Goal: Check status: Check status

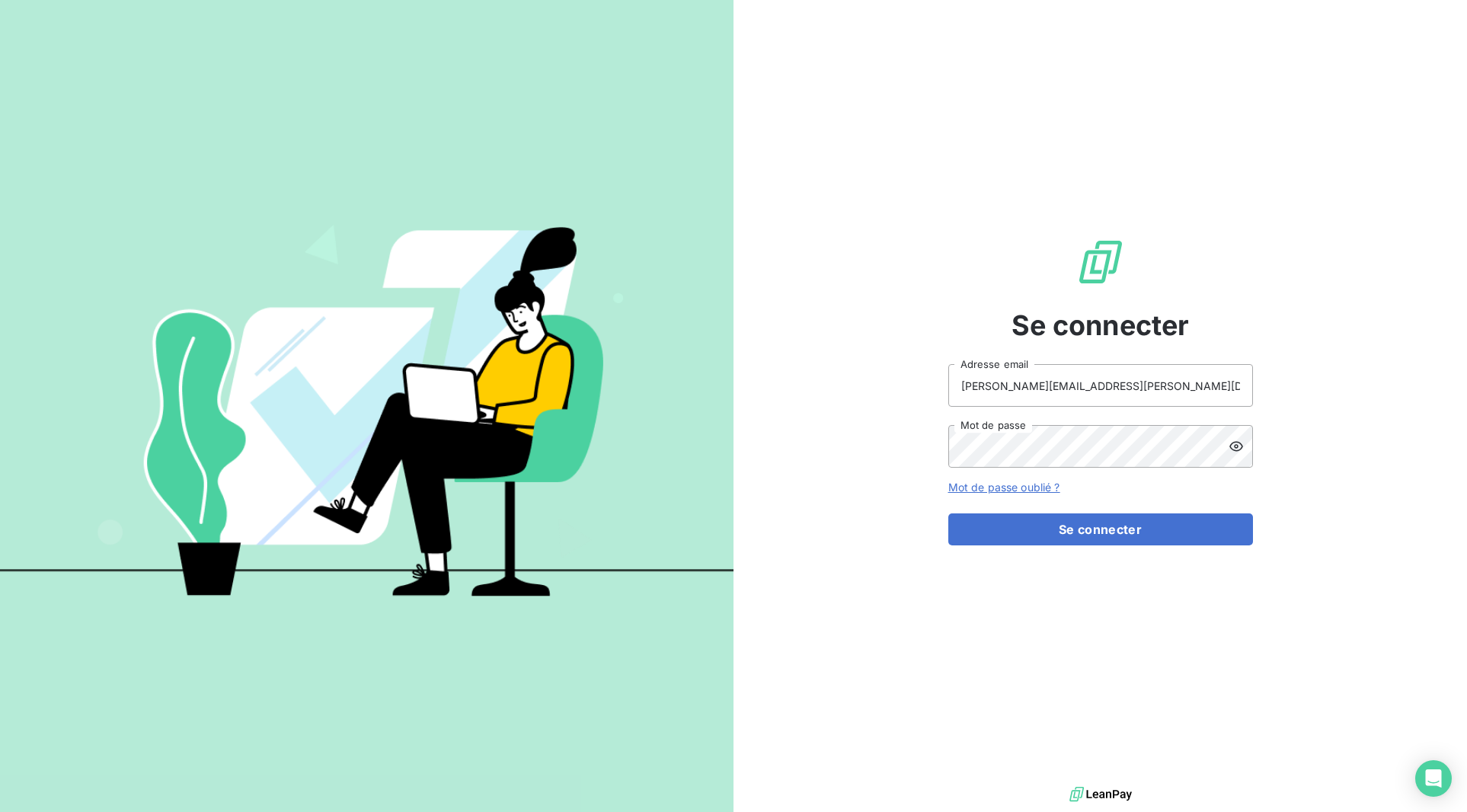
click at [1061, 504] on form "[PERSON_NAME][EMAIL_ADDRESS][PERSON_NAME][DOMAIN_NAME] Adresse email Mot de pas…" at bounding box center [1101, 455] width 305 height 181
click at [1061, 517] on button "Se connecter" at bounding box center [1101, 530] width 305 height 32
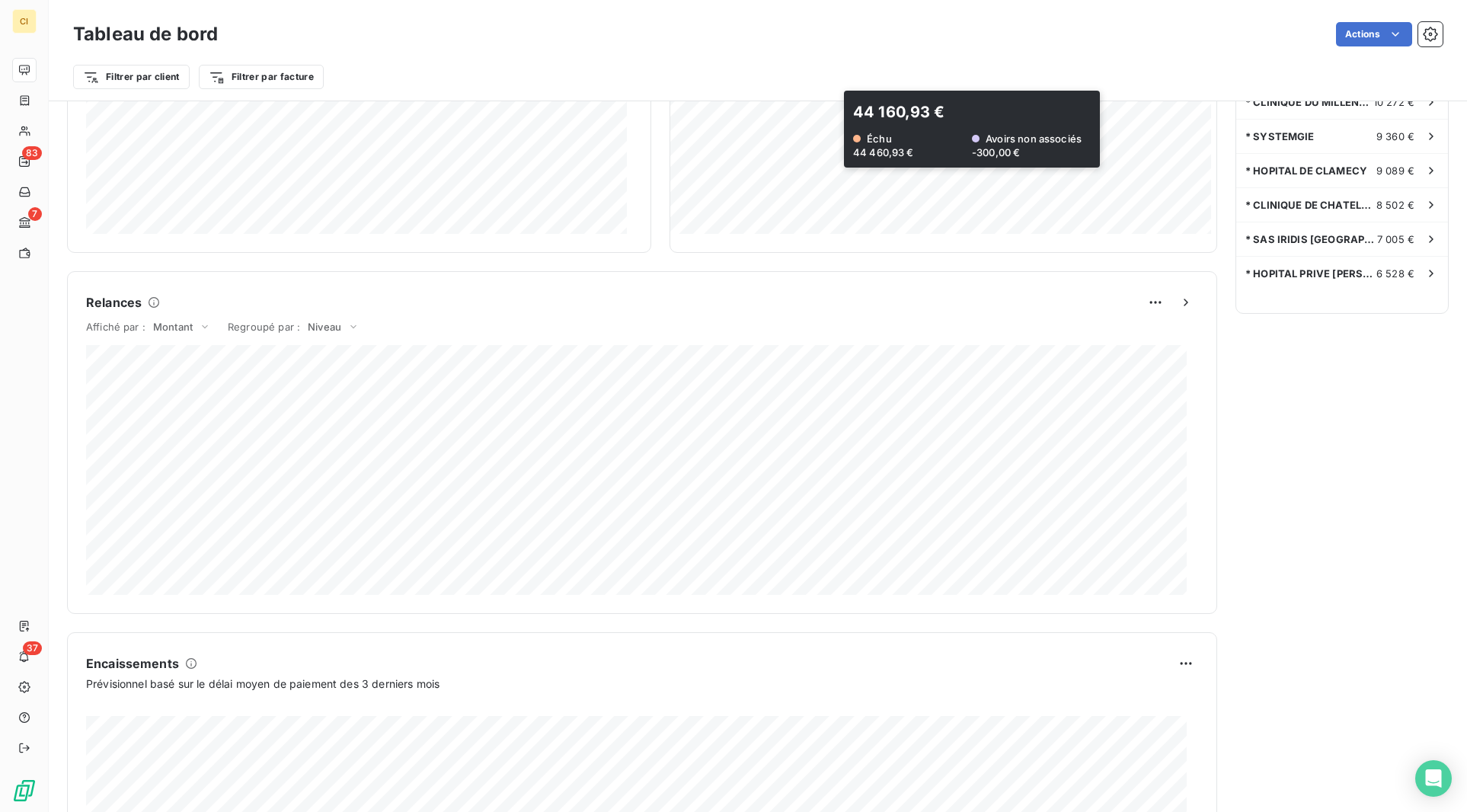
scroll to position [673, 0]
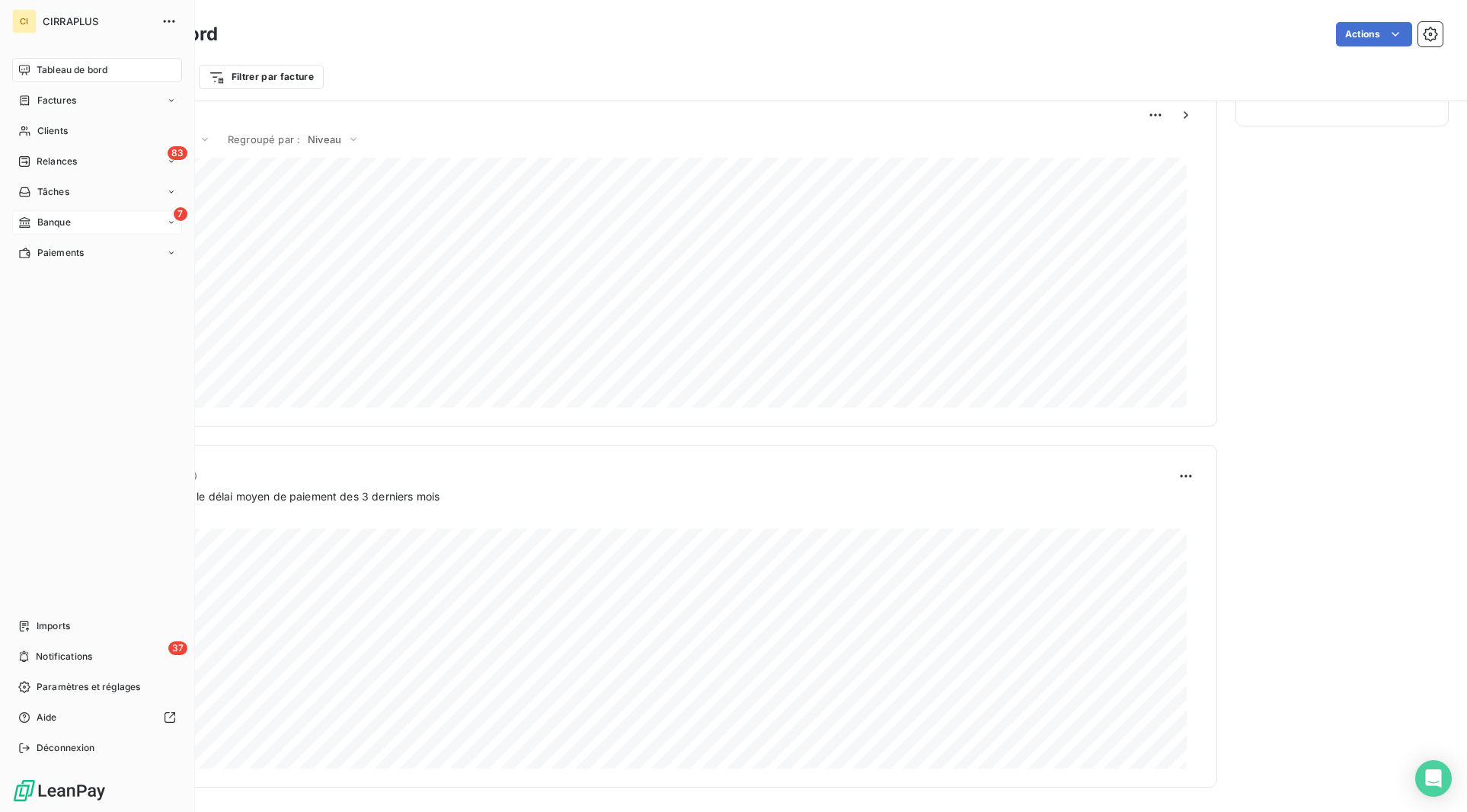
click at [23, 224] on icon at bounding box center [25, 222] width 13 height 12
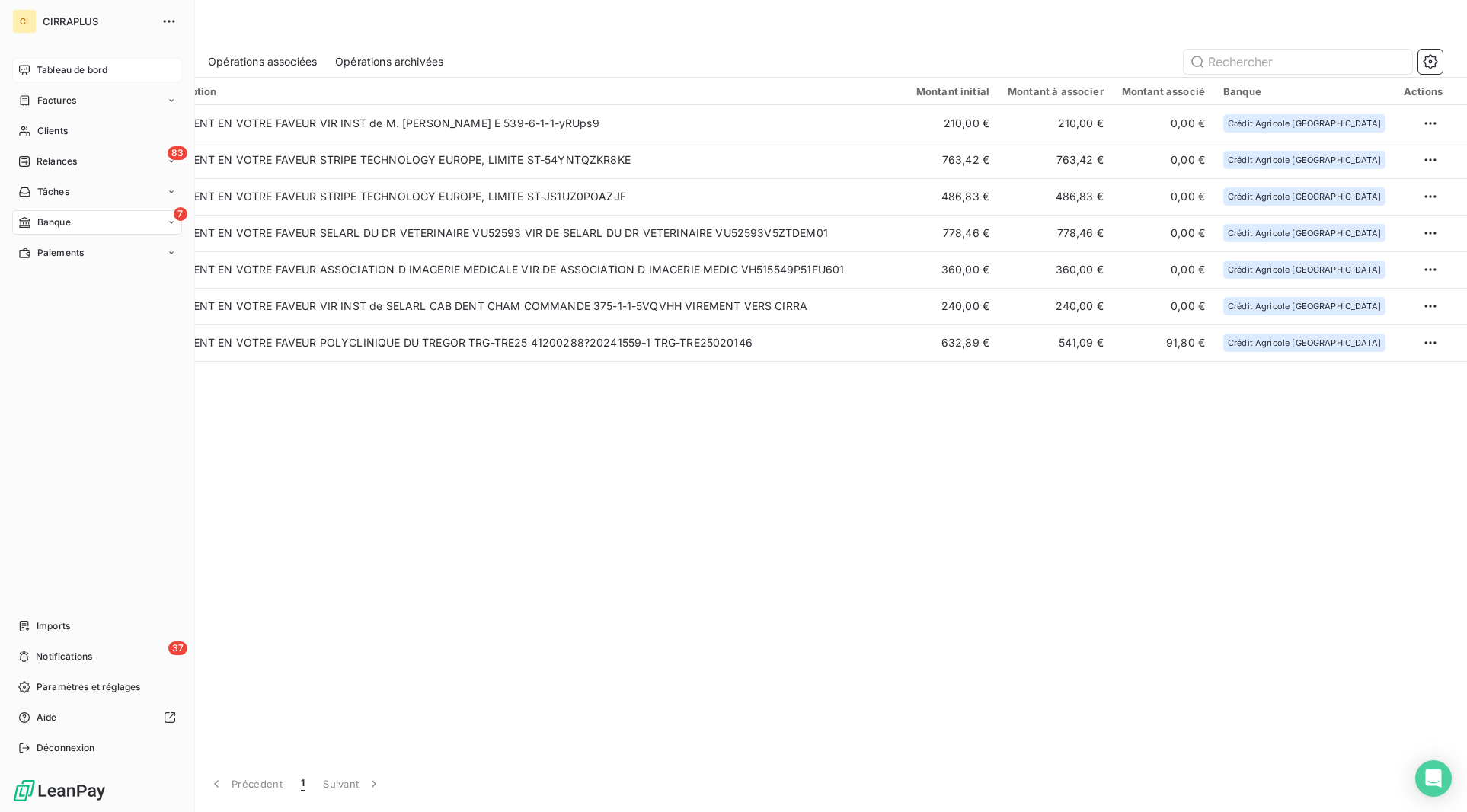
click at [26, 69] on icon at bounding box center [24, 69] width 12 height 12
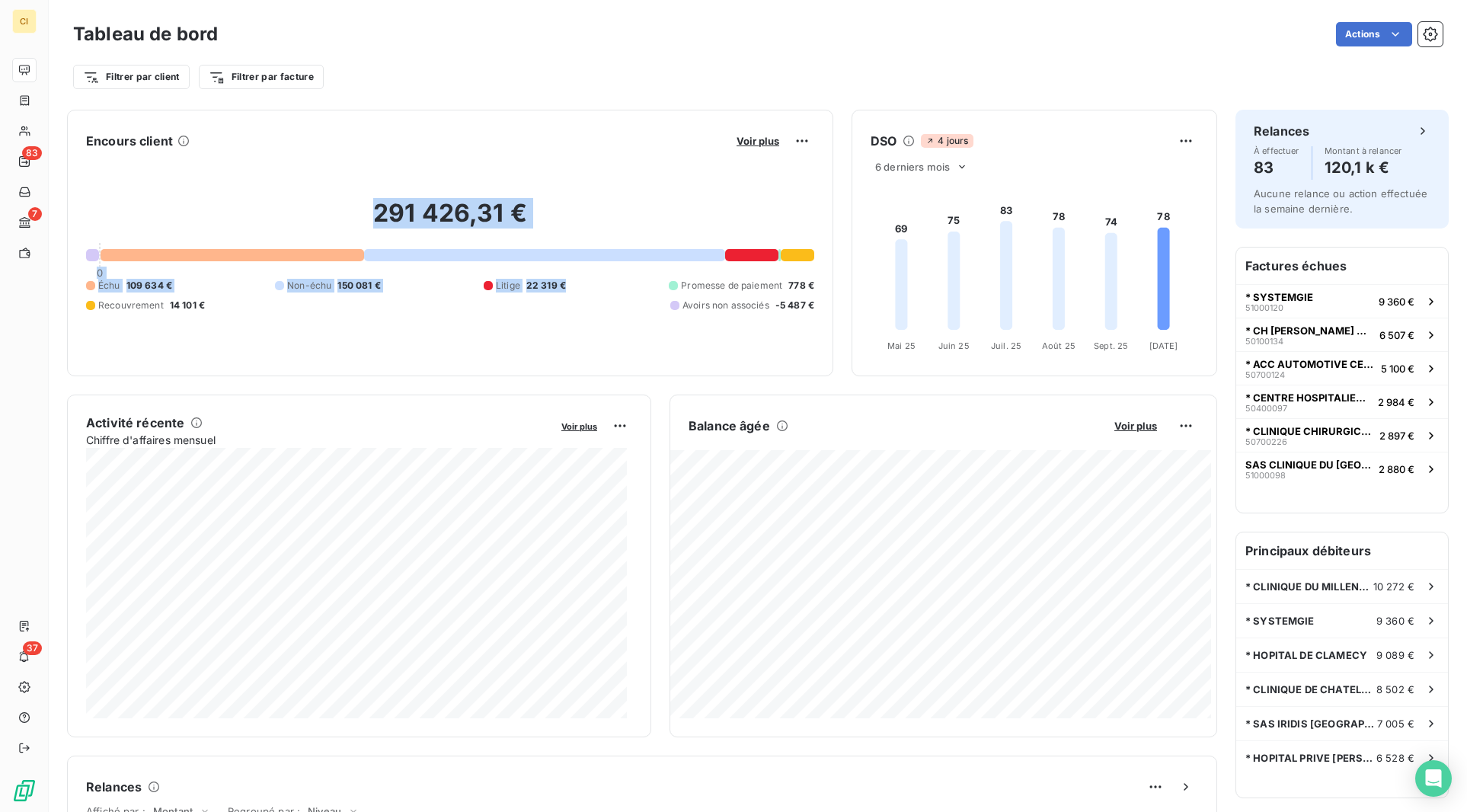
drag, startPoint x: 331, startPoint y: 211, endPoint x: 613, endPoint y: 265, distance: 287.1
click at [593, 279] on div "291 426,31 € 0 Échu 109 634 € Non-échu 150 081 € Litige 22 319 € Promesse de pa…" at bounding box center [450, 255] width 728 height 204
